Goal: Information Seeking & Learning: Learn about a topic

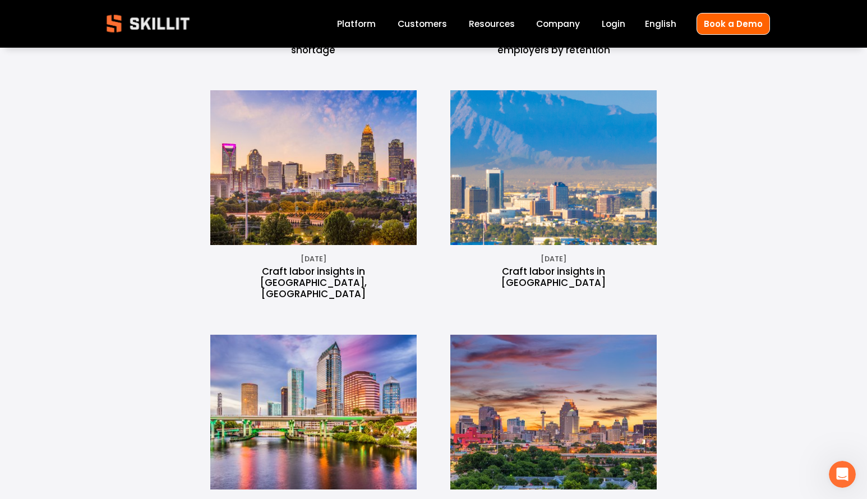
scroll to position [689, 0]
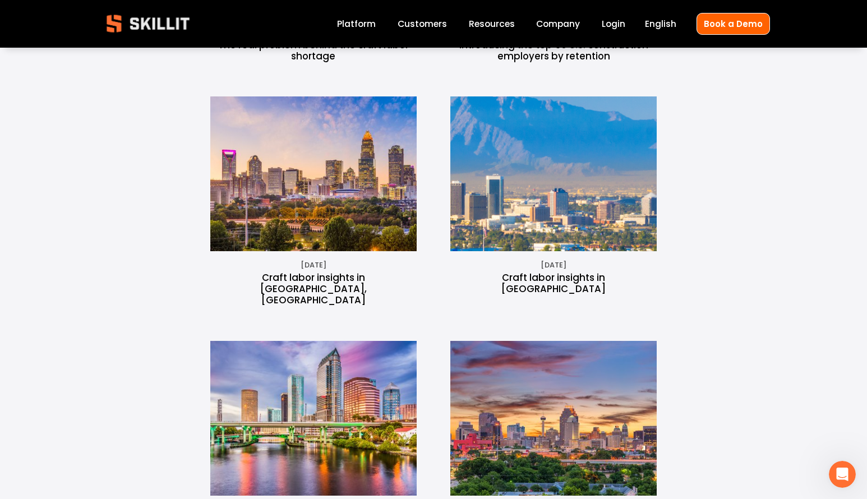
click at [326, 212] on img at bounding box center [313, 173] width 232 height 155
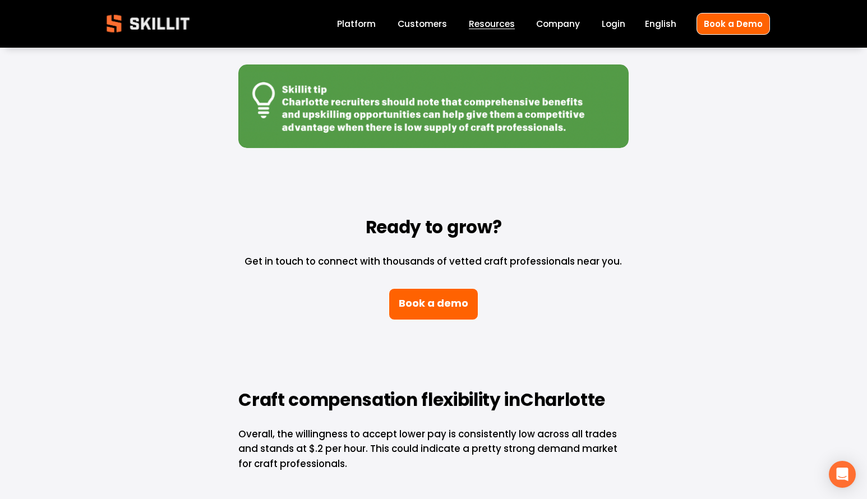
scroll to position [2539, 0]
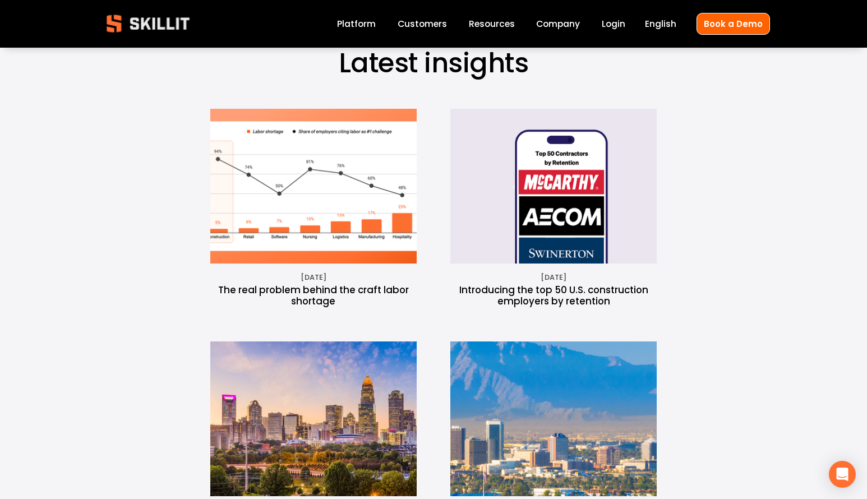
scroll to position [445, 0]
drag, startPoint x: 342, startPoint y: 179, endPoint x: 338, endPoint y: 172, distance: 8.3
click at [338, 172] on img at bounding box center [313, 185] width 278 height 155
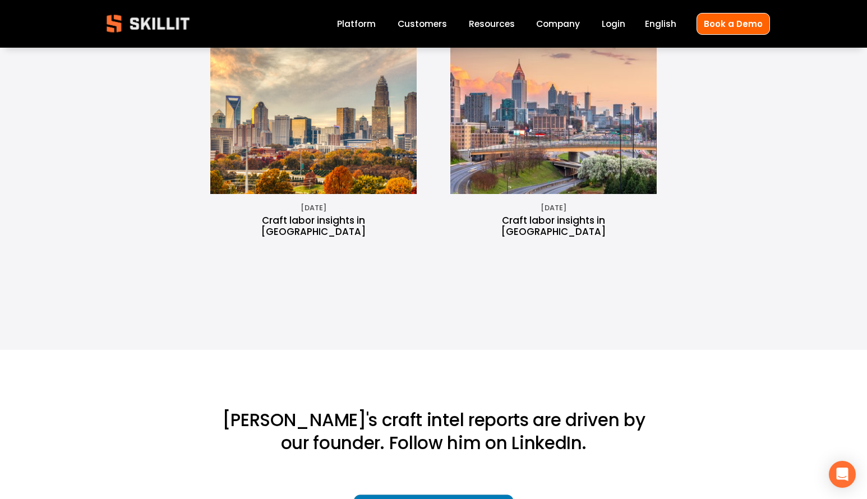
scroll to position [2426, 0]
